Goal: Use online tool/utility

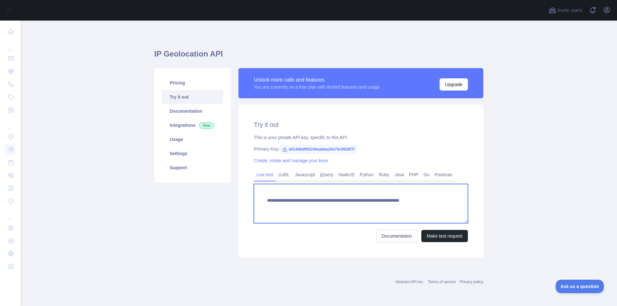
drag, startPoint x: 409, startPoint y: 209, endPoint x: 263, endPoint y: 194, distance: 146.0
click at [264, 194] on textarea "**********" at bounding box center [361, 203] width 214 height 39
type textarea "**********"
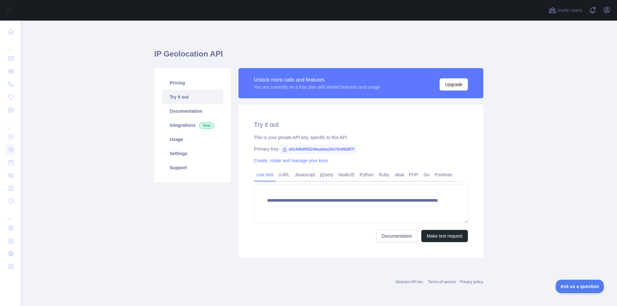
click at [132, 130] on main "**********" at bounding box center [319, 164] width 596 height 286
